Goal: Information Seeking & Learning: Learn about a topic

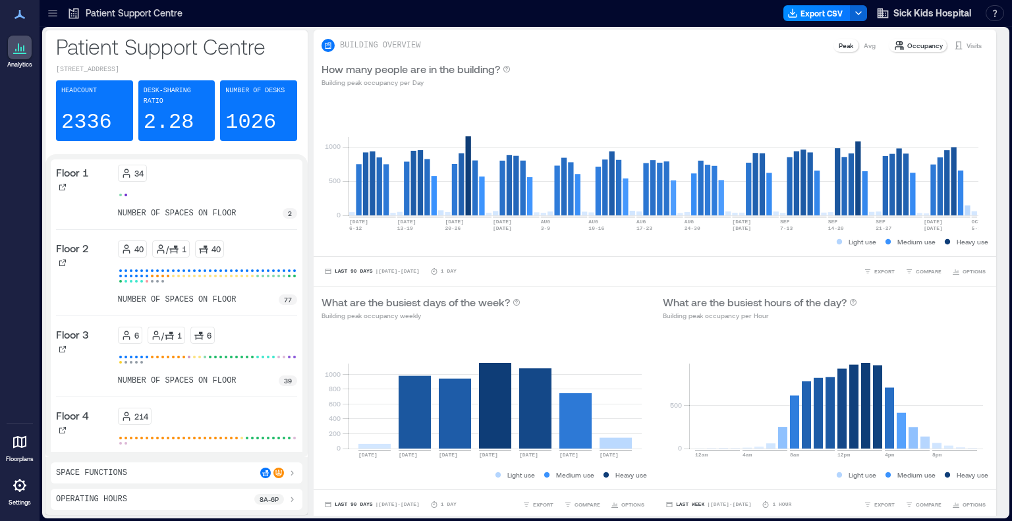
click at [55, 11] on icon at bounding box center [52, 13] width 13 height 13
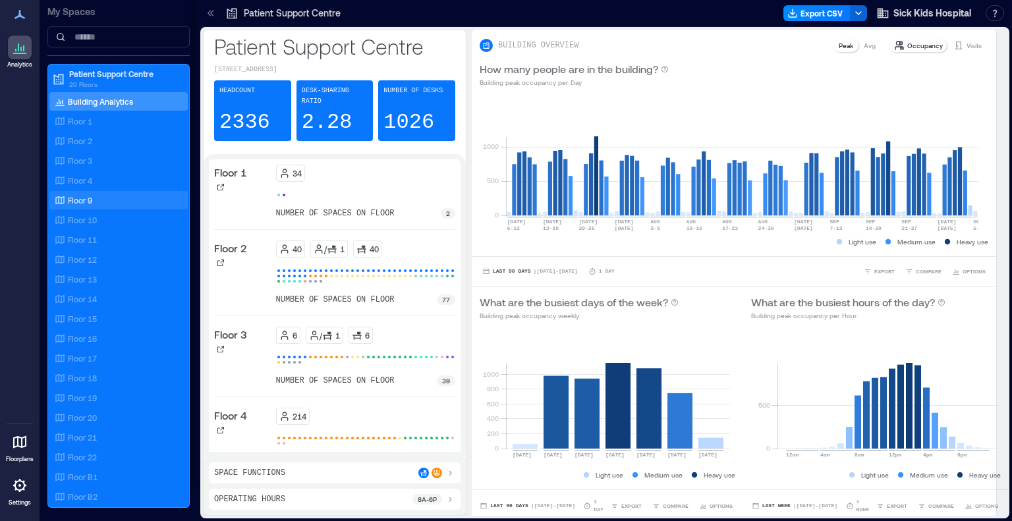
click at [80, 195] on p "Floor 9" at bounding box center [80, 200] width 24 height 11
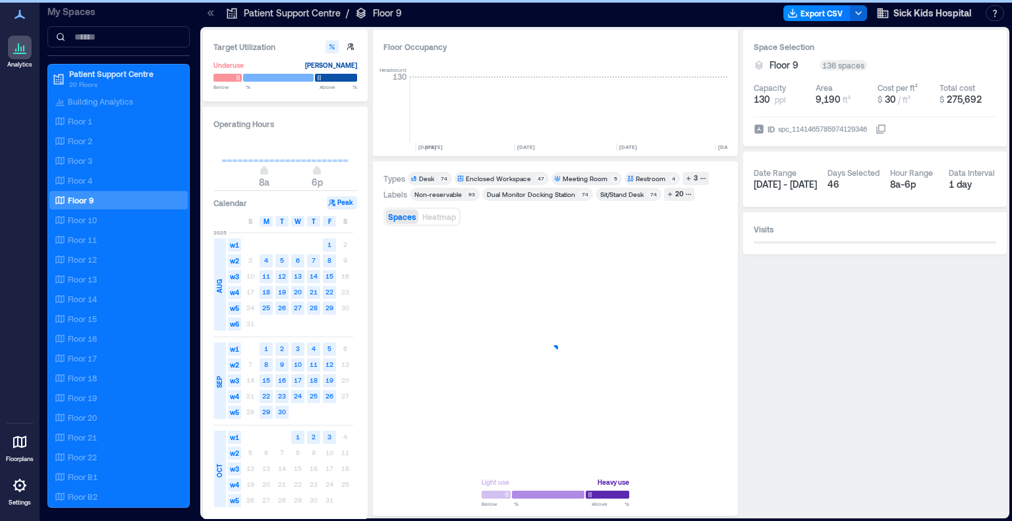
click at [209, 13] on icon at bounding box center [210, 13] width 13 height 13
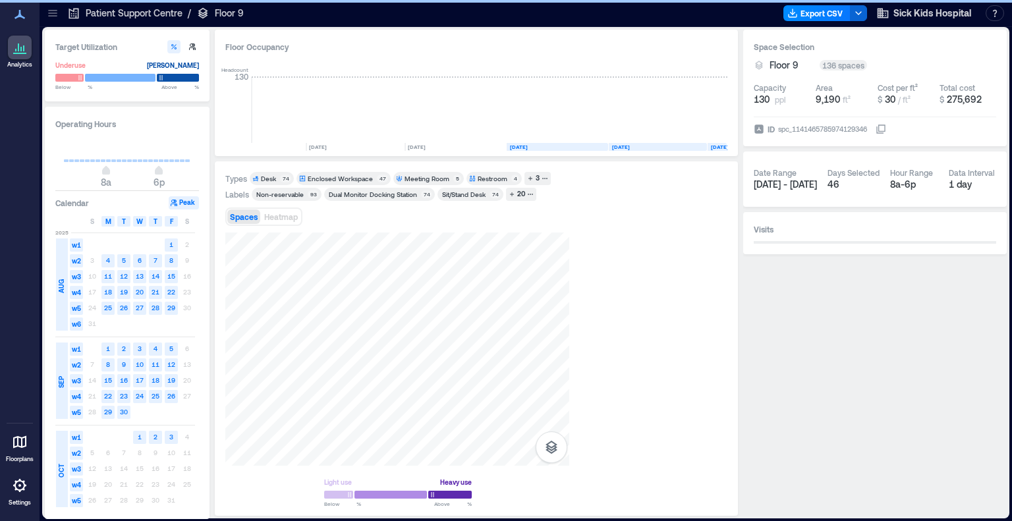
scroll to position [0, 2760]
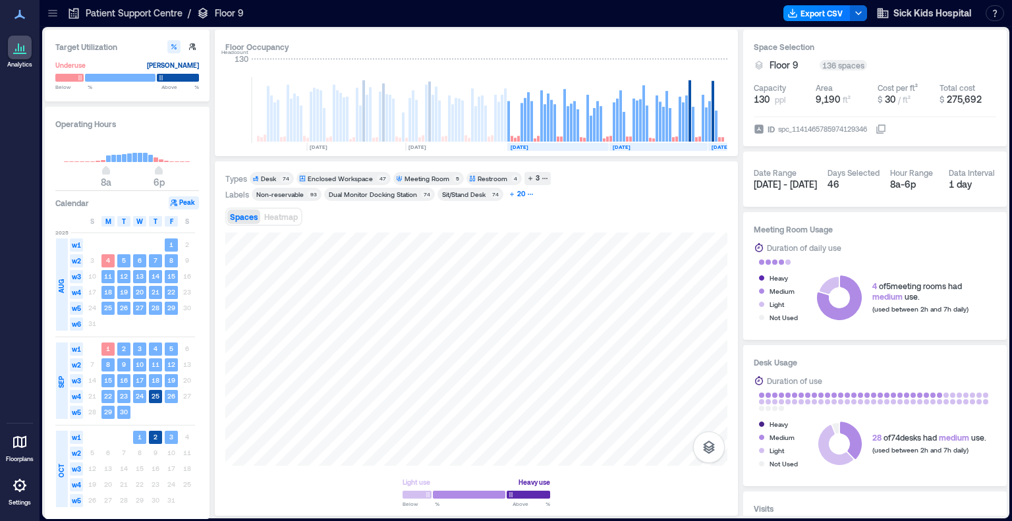
click at [519, 194] on div "20" at bounding box center [521, 194] width 12 height 12
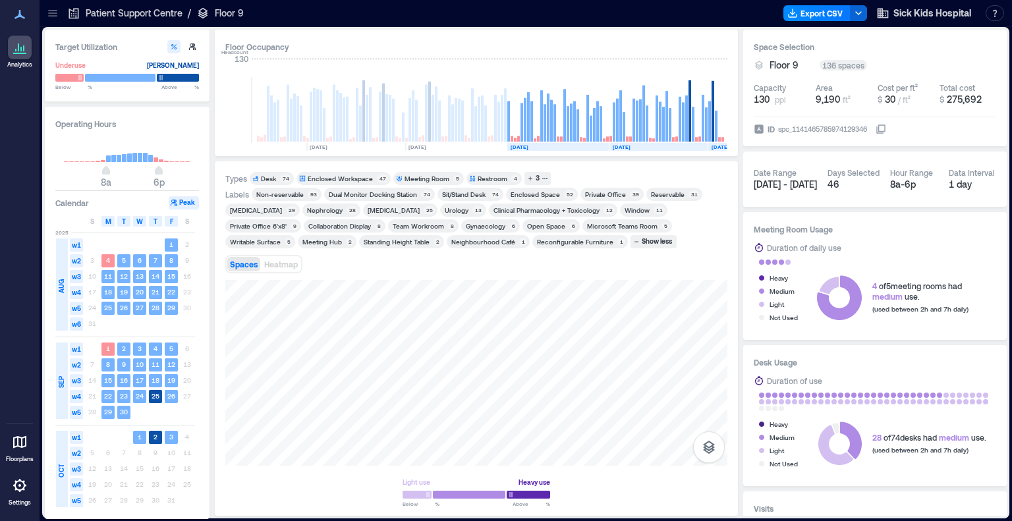
click at [445, 174] on div "Meeting Room" at bounding box center [426, 178] width 45 height 9
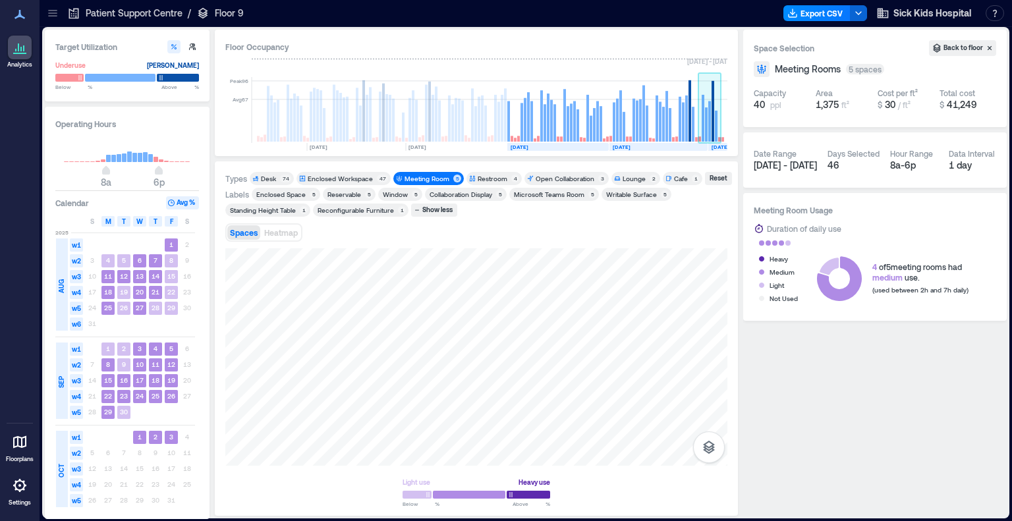
click at [706, 92] on rect at bounding box center [709, 110] width 23 height 66
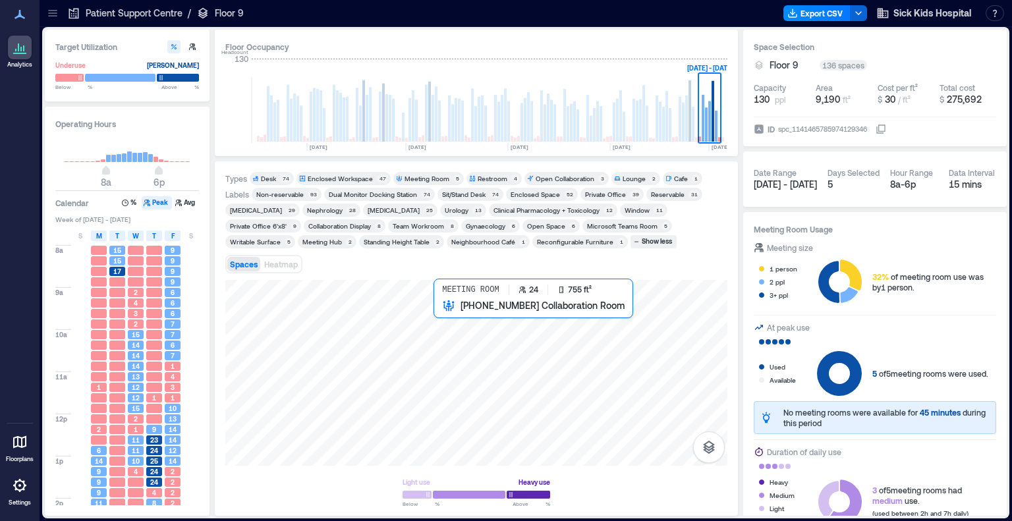
click at [454, 321] on div at bounding box center [476, 373] width 502 height 186
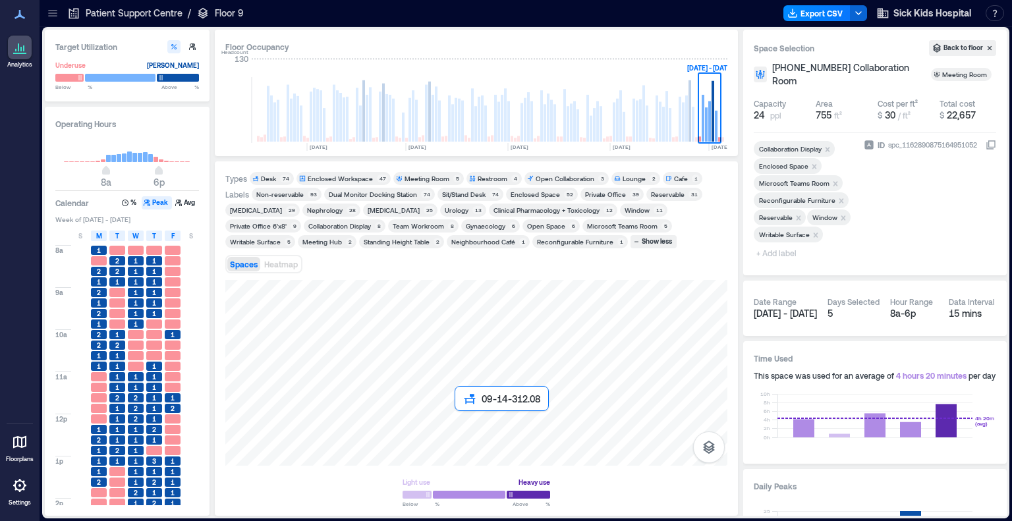
click at [460, 415] on div at bounding box center [476, 373] width 502 height 186
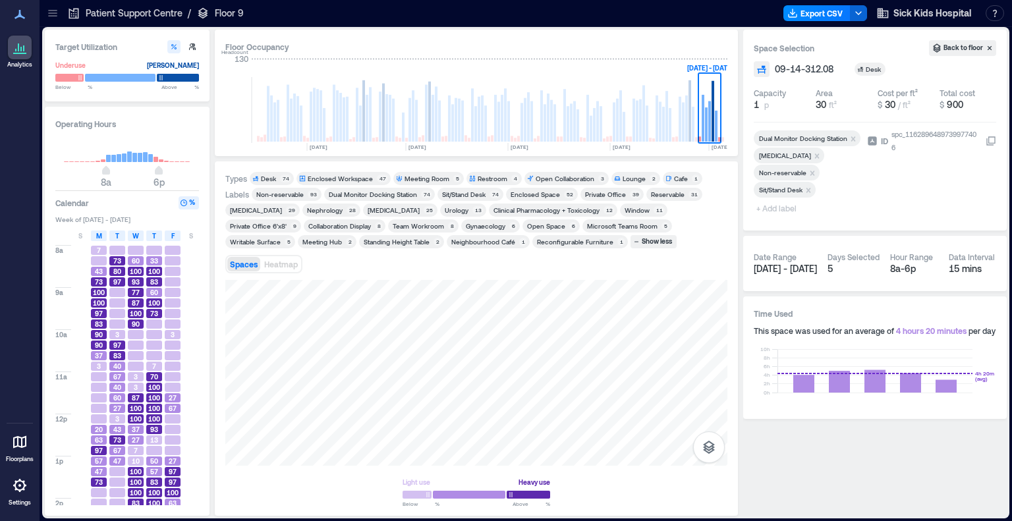
click at [337, 206] on div "Nephrology" at bounding box center [325, 210] width 36 height 9
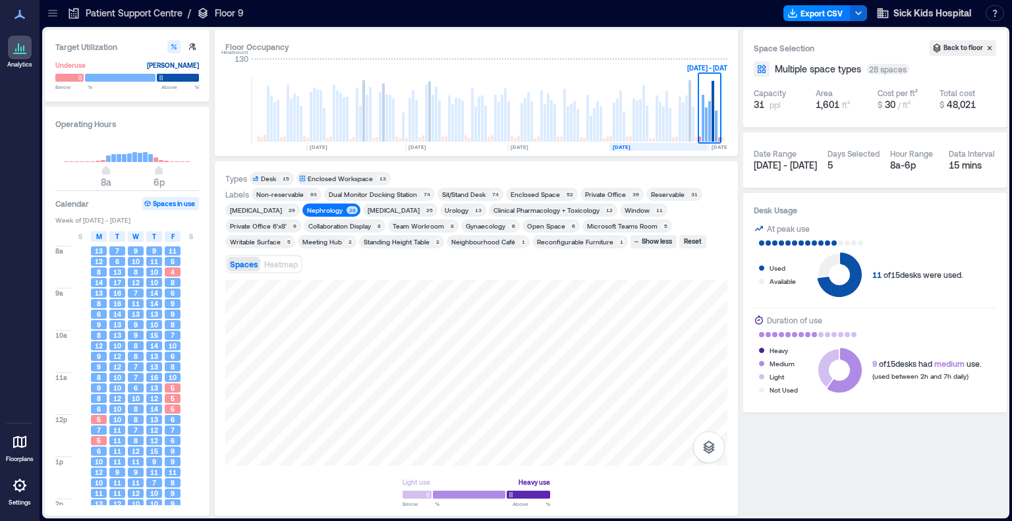
click at [624, 144] on text "[DATE]" at bounding box center [622, 147] width 18 height 7
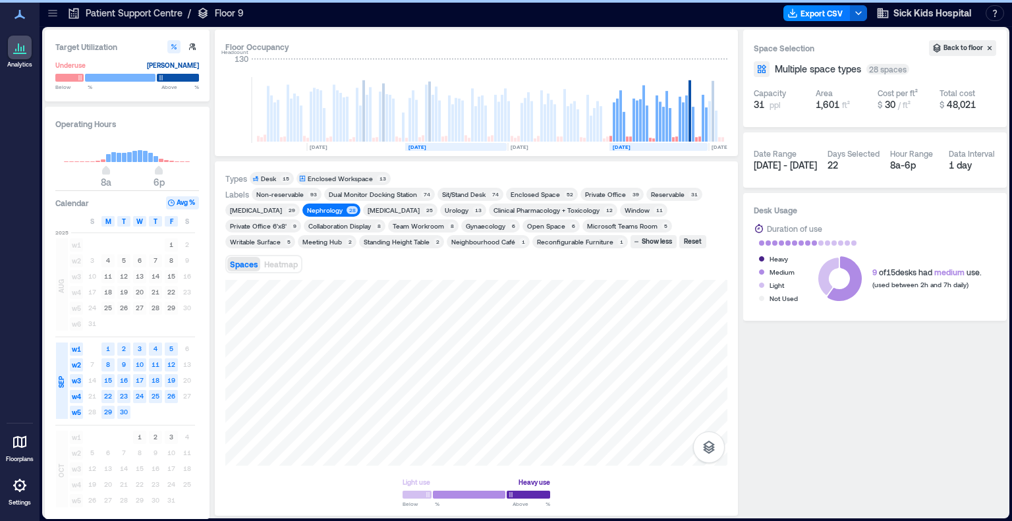
click at [456, 145] on rect at bounding box center [455, 147] width 101 height 8
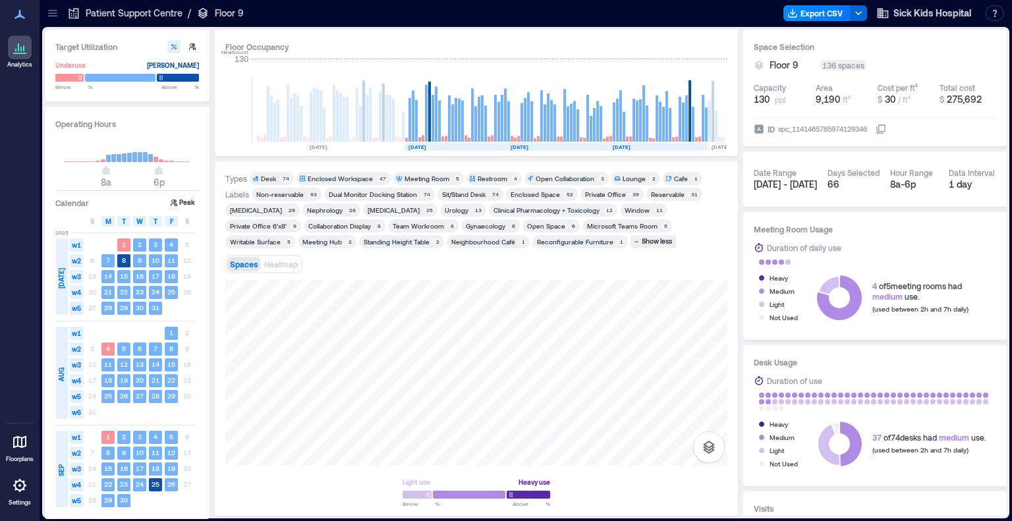
click at [516, 209] on div "Clinical Pharmacology + Toxicology" at bounding box center [546, 210] width 106 height 9
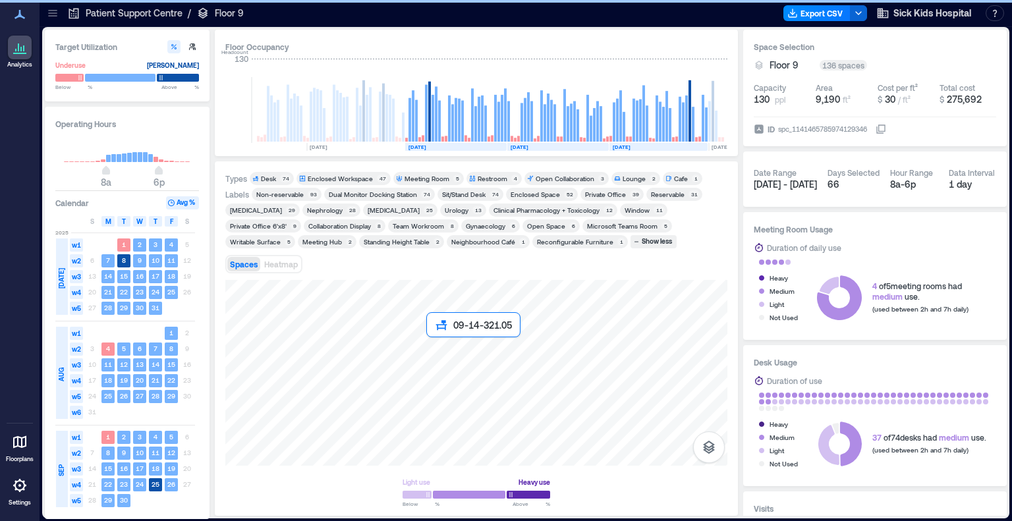
click at [431, 342] on div at bounding box center [476, 373] width 502 height 186
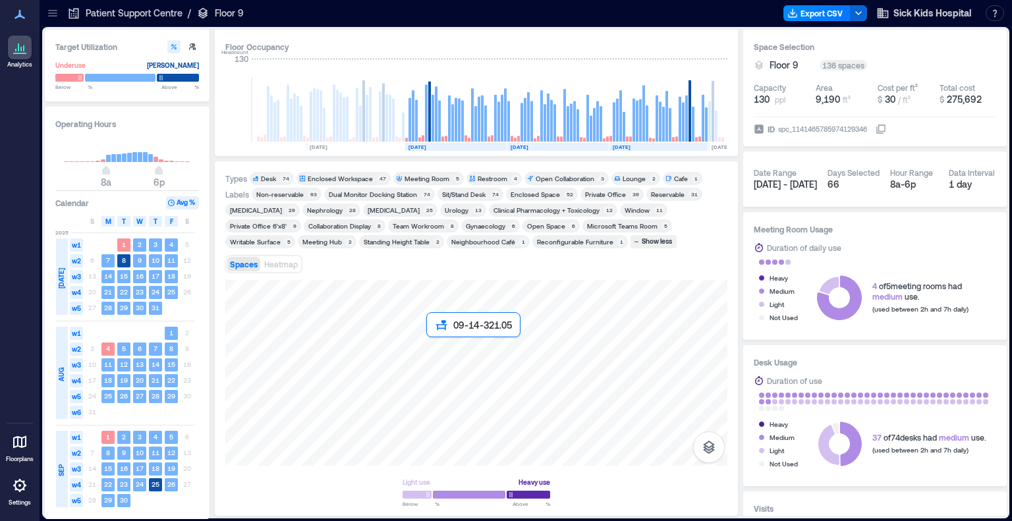
click at [431, 342] on div at bounding box center [476, 373] width 502 height 186
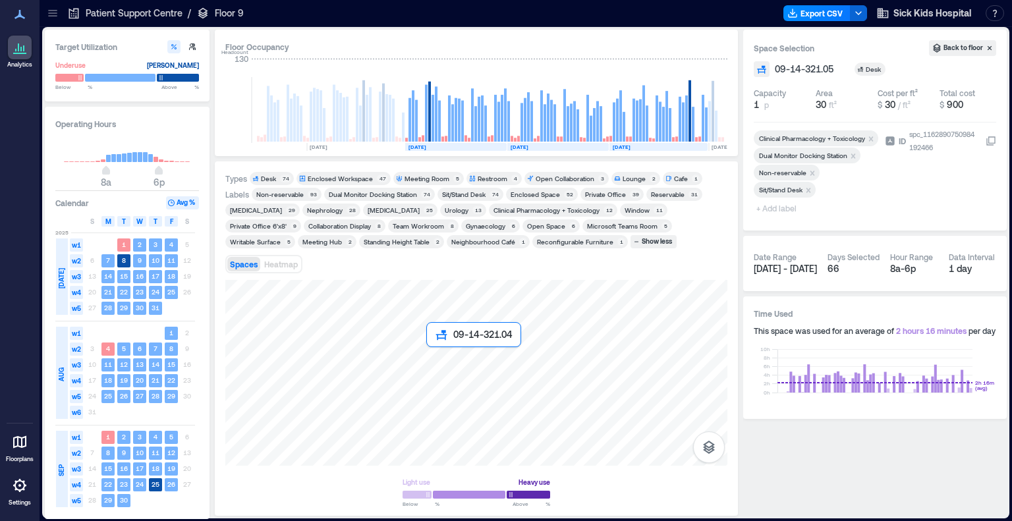
click at [430, 355] on div at bounding box center [476, 373] width 502 height 186
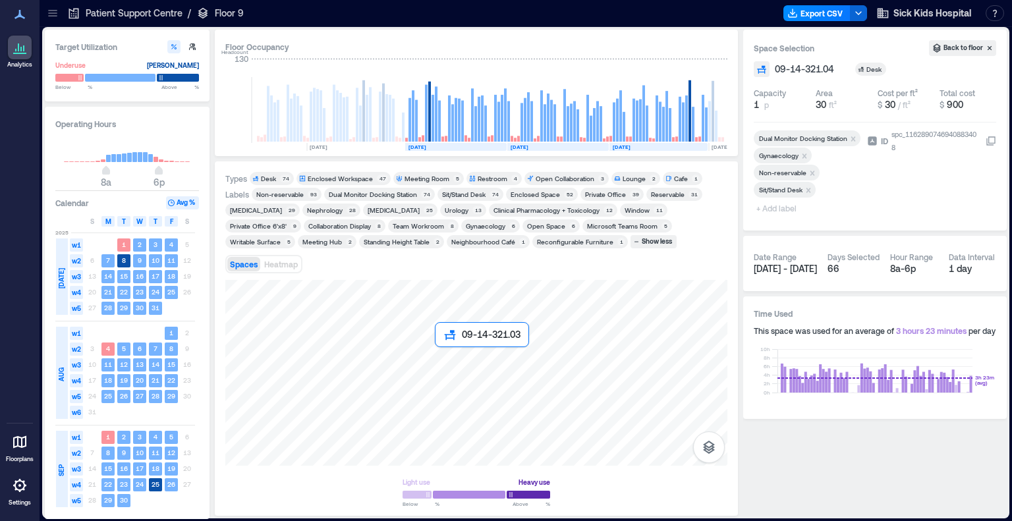
click at [439, 354] on div at bounding box center [476, 373] width 502 height 186
click at [447, 352] on div at bounding box center [476, 373] width 502 height 186
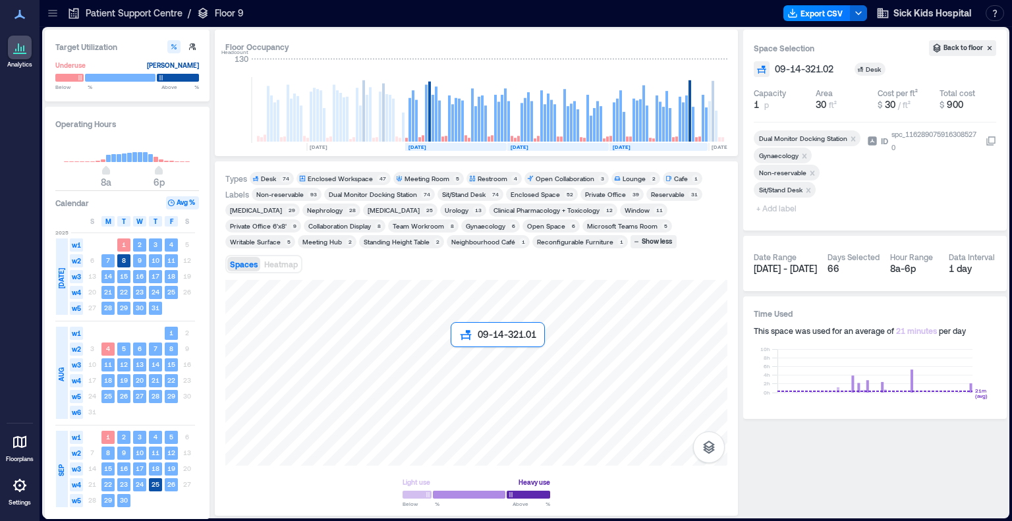
click at [453, 352] on div at bounding box center [476, 373] width 502 height 186
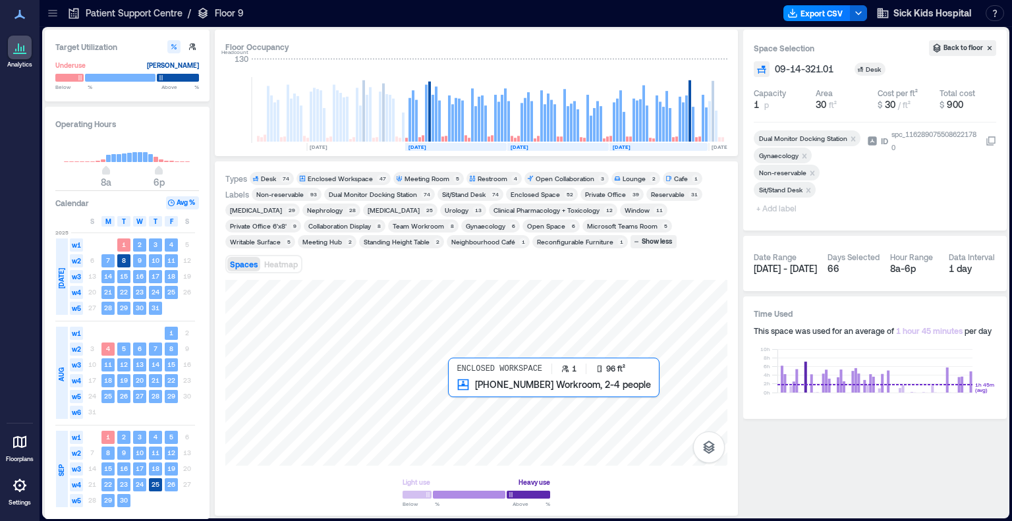
click at [454, 391] on div at bounding box center [476, 373] width 502 height 186
